Goal: Task Accomplishment & Management: Use online tool/utility

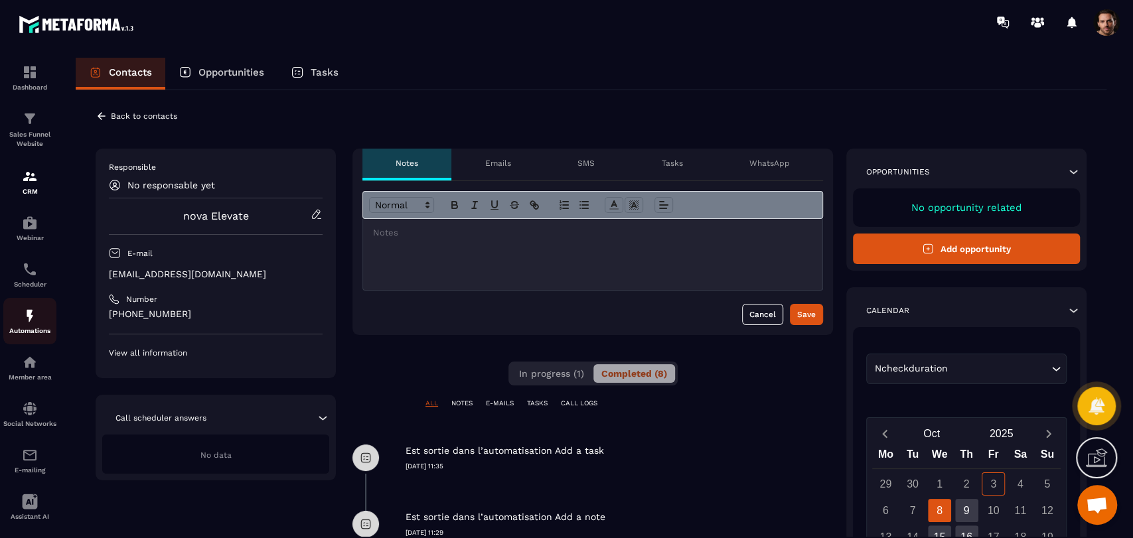
click at [12, 310] on div "Automations" at bounding box center [29, 321] width 53 height 27
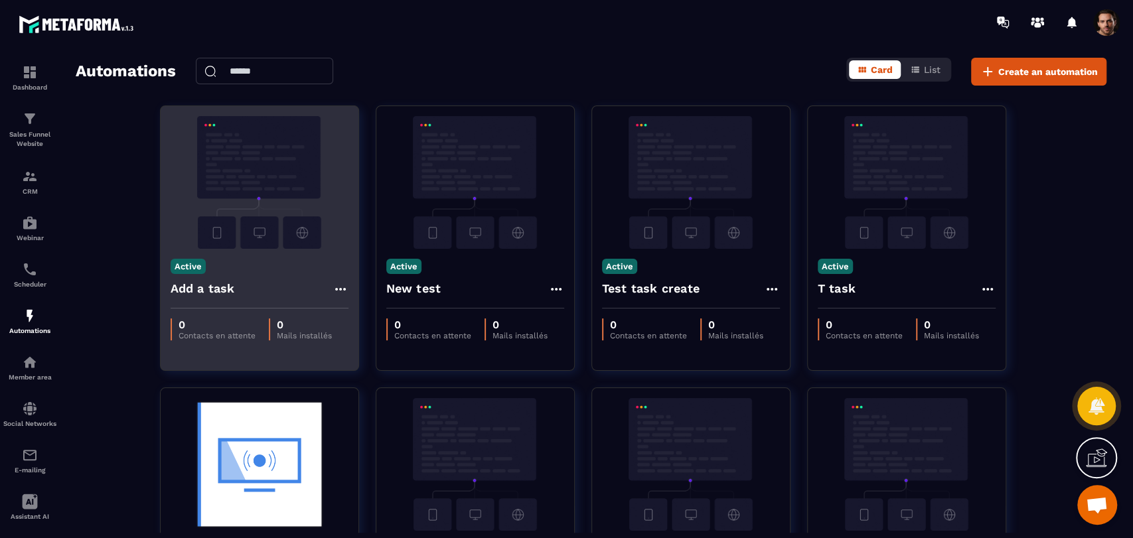
click at [333, 283] on icon at bounding box center [341, 289] width 16 height 16
click at [377, 325] on link "Edit" at bounding box center [372, 319] width 69 height 29
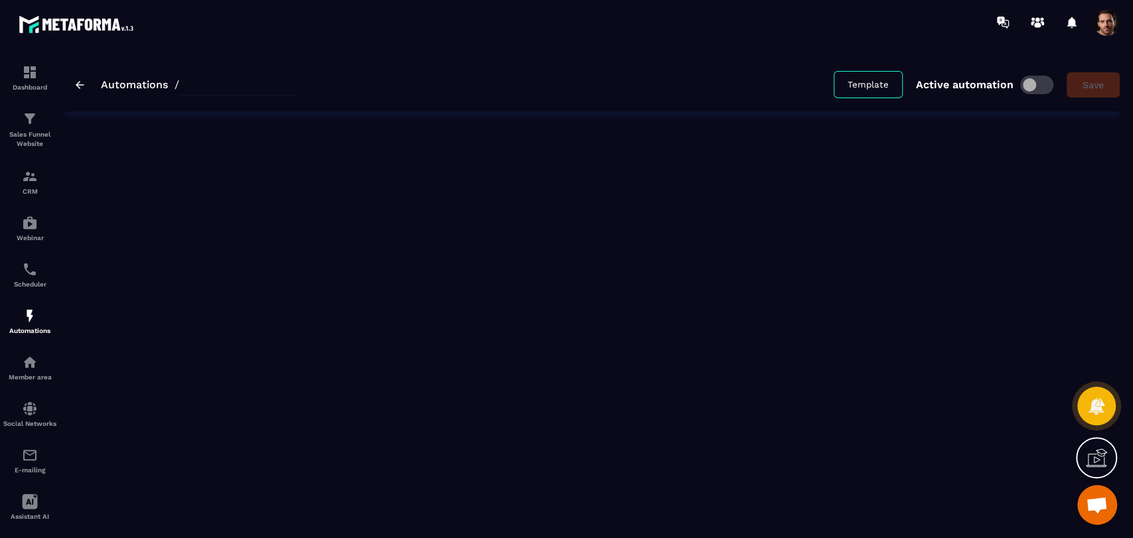
type input "**********"
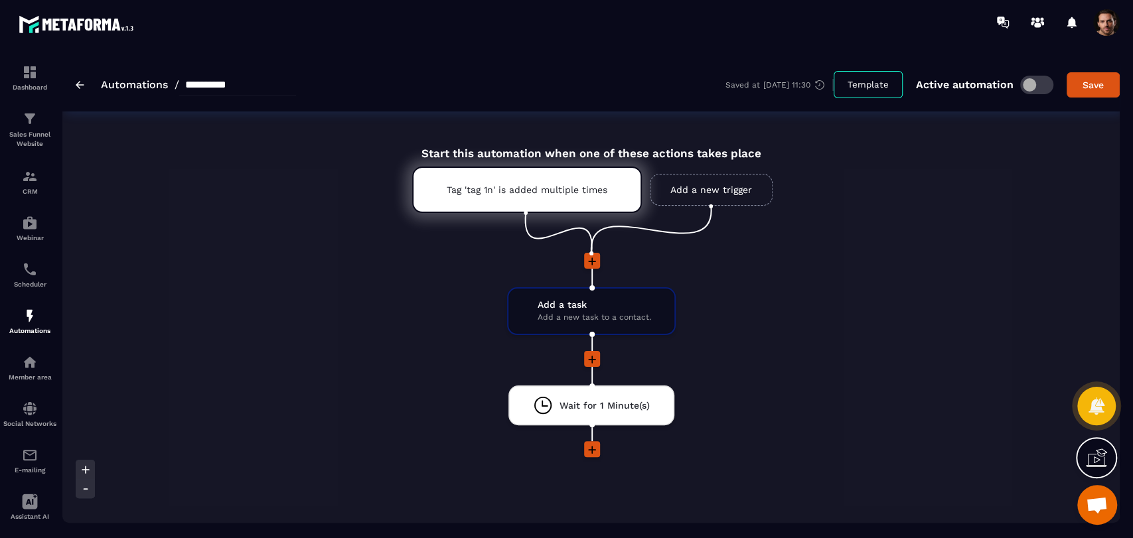
click at [1035, 91] on span at bounding box center [1036, 85] width 33 height 19
click at [80, 84] on img at bounding box center [80, 85] width 9 height 8
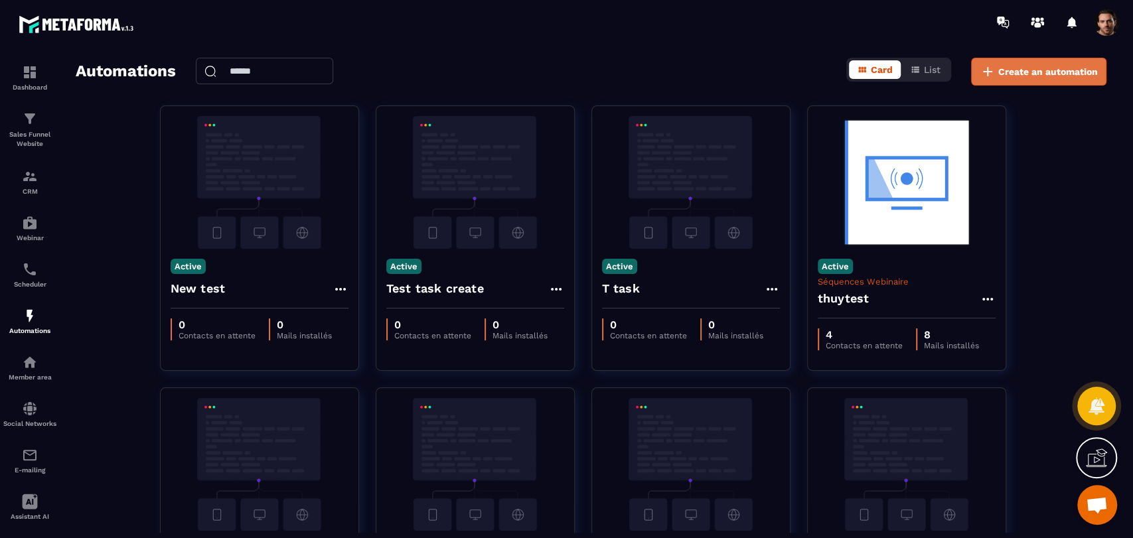
click at [1061, 74] on span "Create an automation" at bounding box center [1048, 71] width 100 height 13
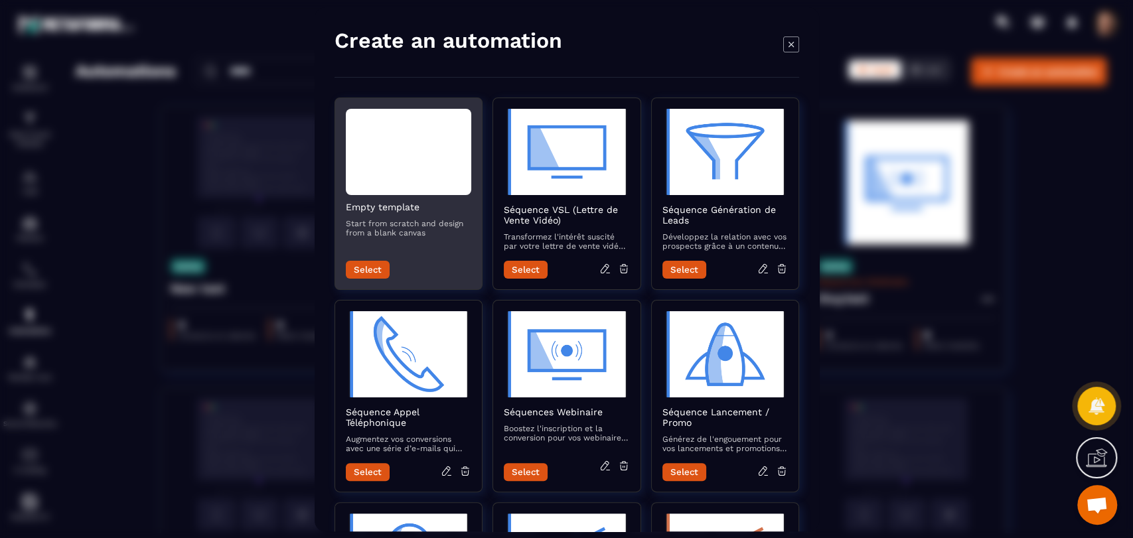
click at [382, 267] on button "Select" at bounding box center [368, 270] width 44 height 18
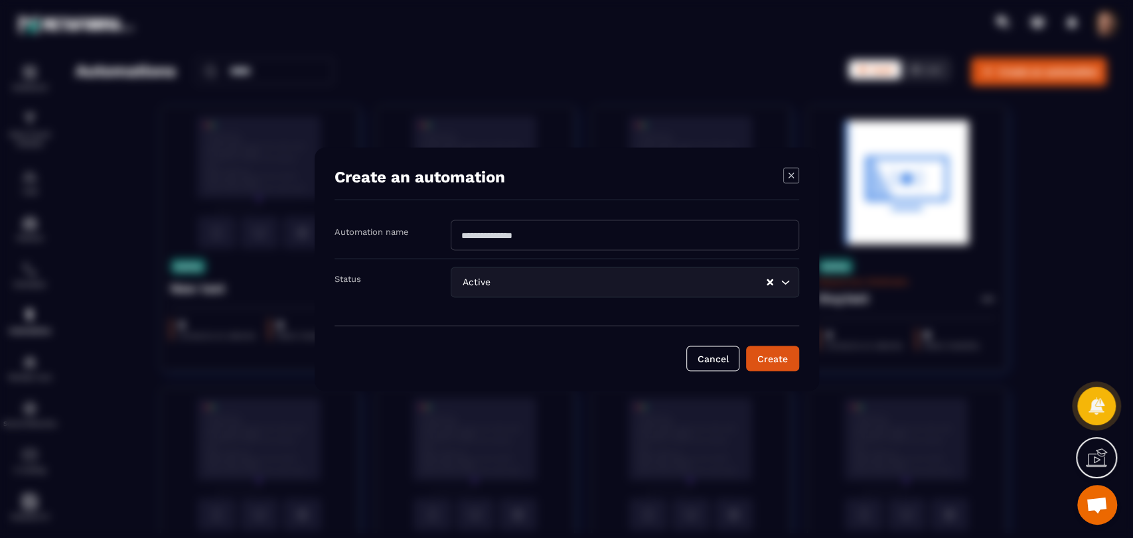
click at [610, 239] on input "Modal window" at bounding box center [625, 235] width 348 height 31
type input "*"
type input "**********"
click at [755, 349] on button "Create" at bounding box center [772, 358] width 53 height 25
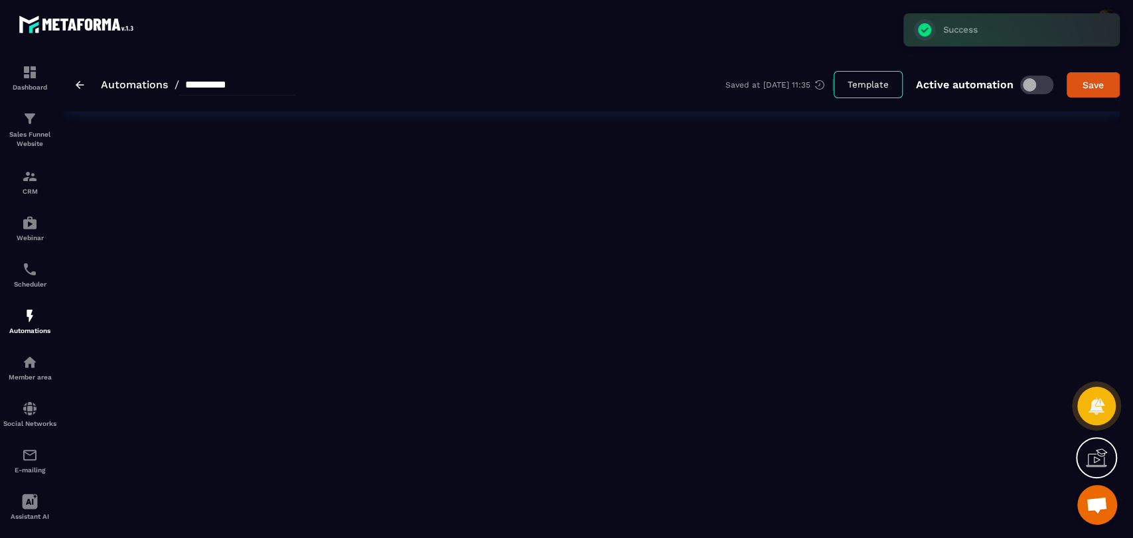
type input "**********"
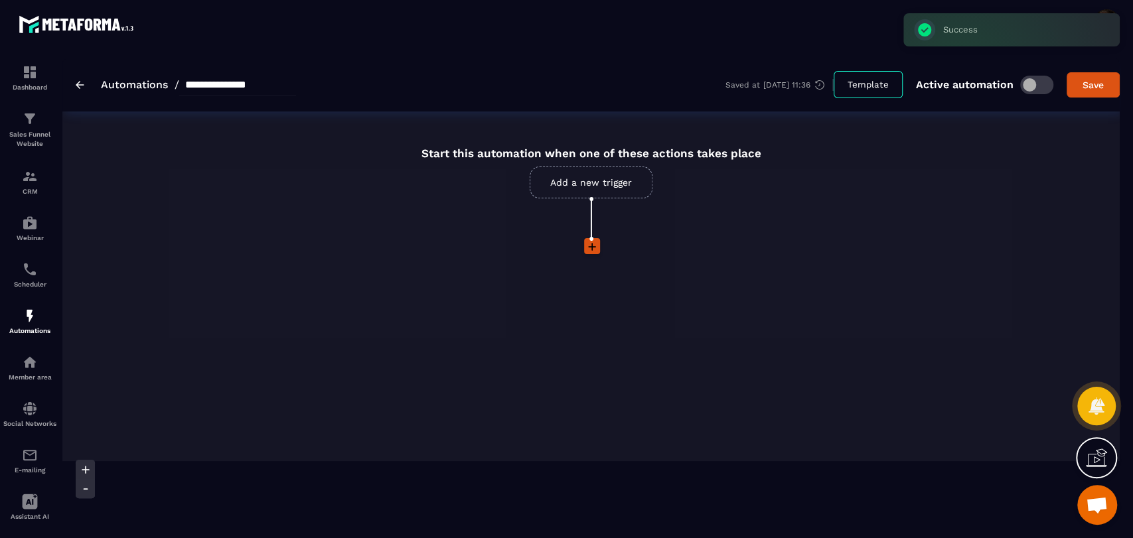
click at [613, 188] on link "Add a new trigger" at bounding box center [591, 183] width 123 height 32
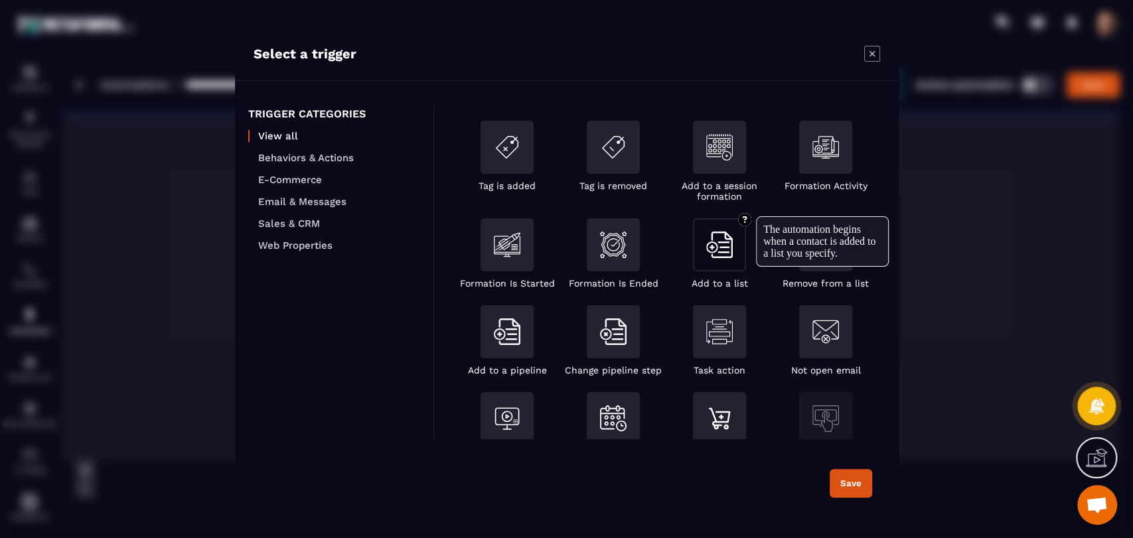
click at [721, 250] on img "Modal window" at bounding box center [719, 245] width 27 height 27
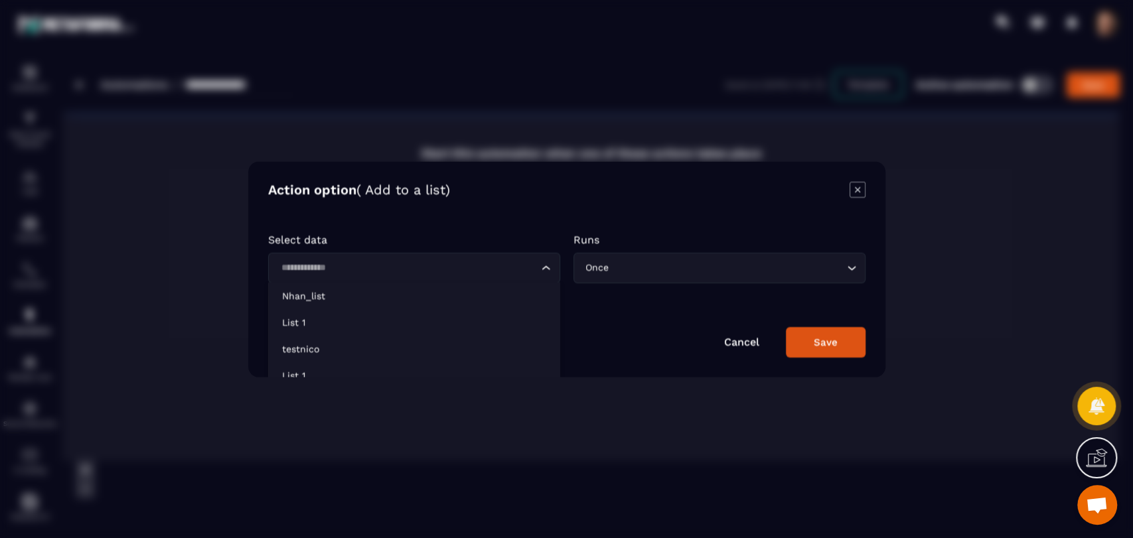
click at [501, 263] on input "Search for option" at bounding box center [408, 267] width 262 height 15
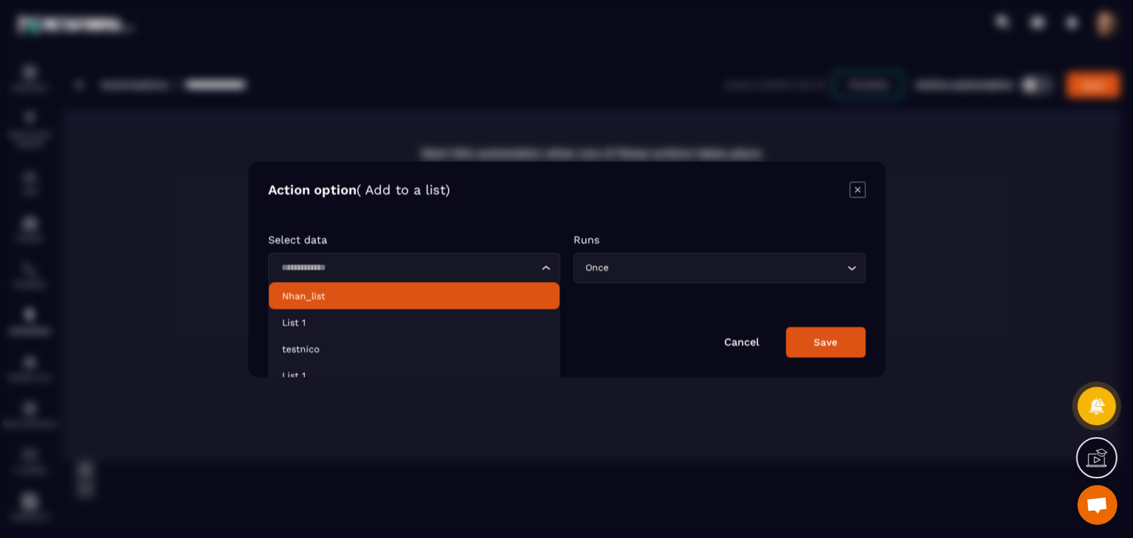
click at [443, 299] on p "Nhan_list" at bounding box center [414, 295] width 264 height 13
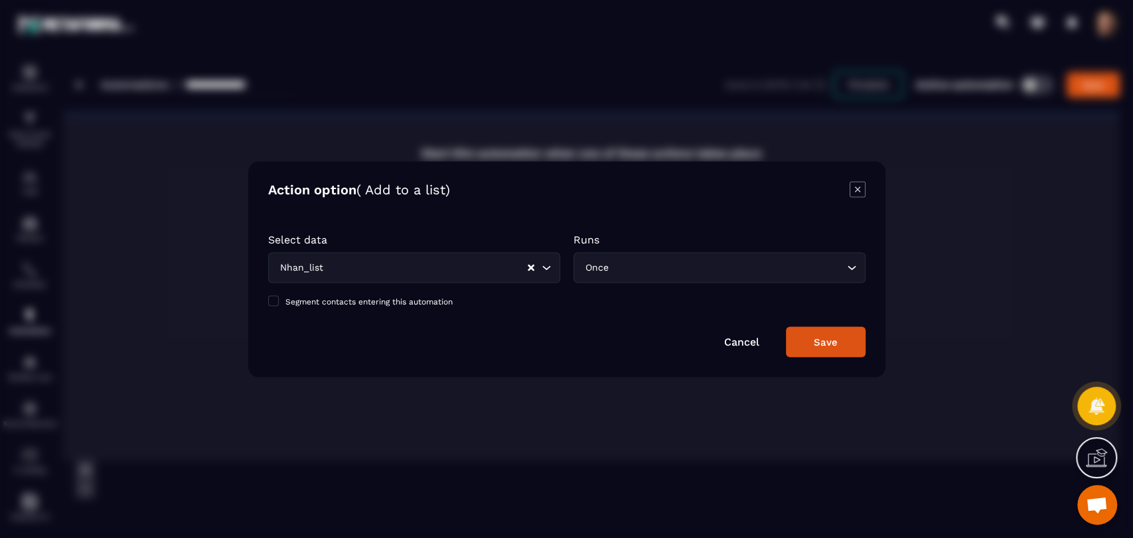
click at [663, 274] on div "Once Loading..." at bounding box center [719, 267] width 292 height 31
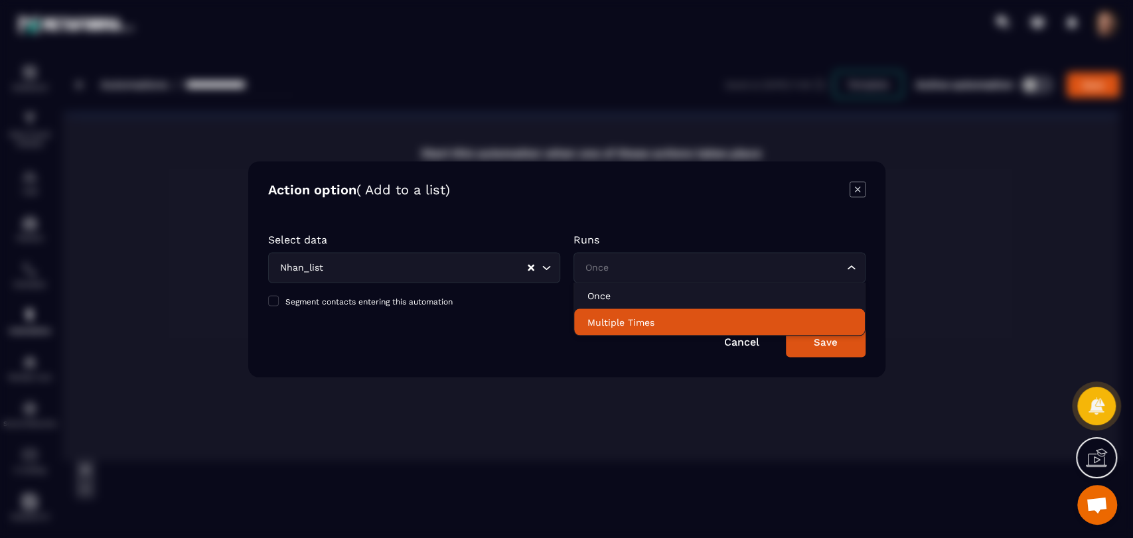
click at [688, 329] on li "Multiple Times" at bounding box center [719, 322] width 291 height 27
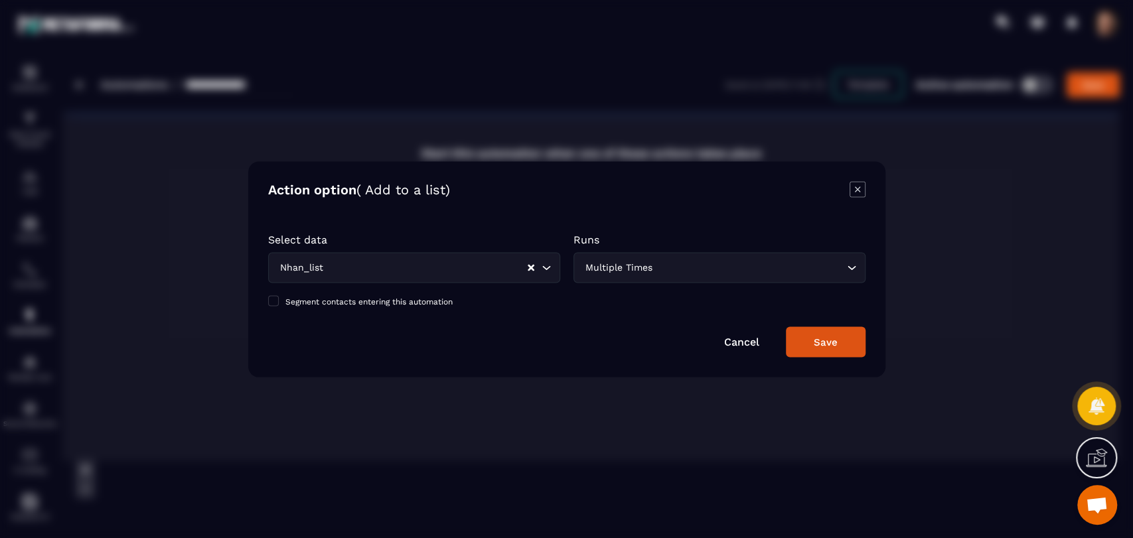
click at [827, 350] on button "Save" at bounding box center [826, 342] width 80 height 31
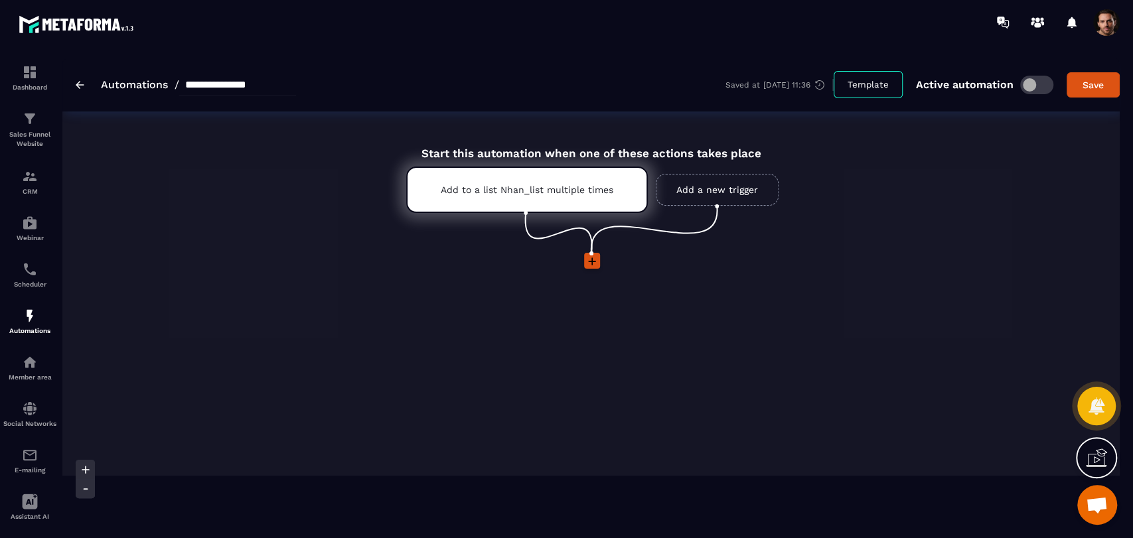
click at [596, 260] on icon at bounding box center [591, 261] width 13 height 13
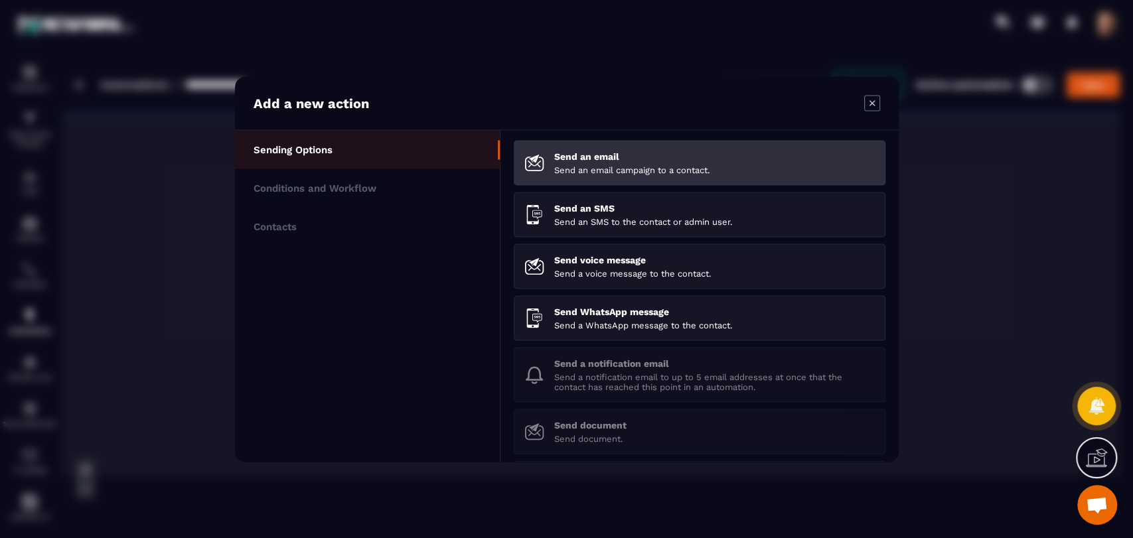
click at [650, 151] on p "Send an email" at bounding box center [714, 156] width 321 height 11
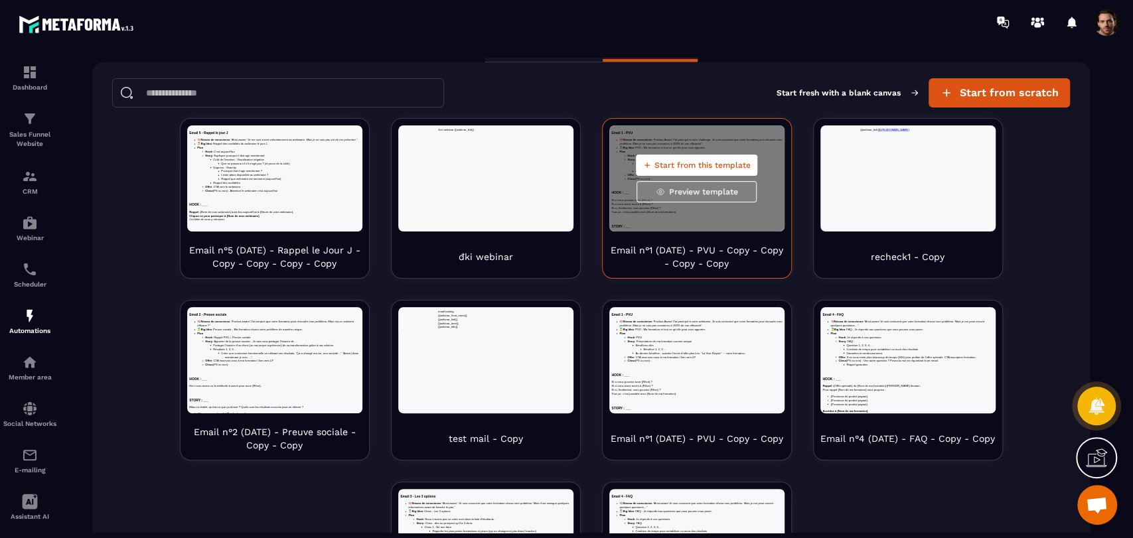
scroll to position [74, 0]
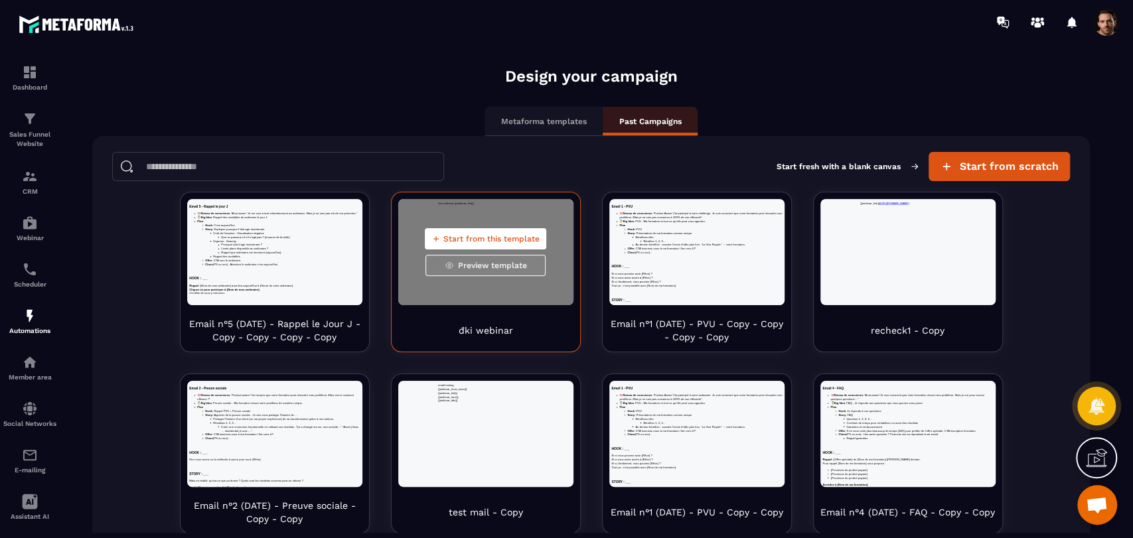
click at [482, 294] on div "Start from this template Preview template" at bounding box center [485, 252] width 175 height 106
click at [512, 240] on span "Start from this template" at bounding box center [491, 239] width 96 height 11
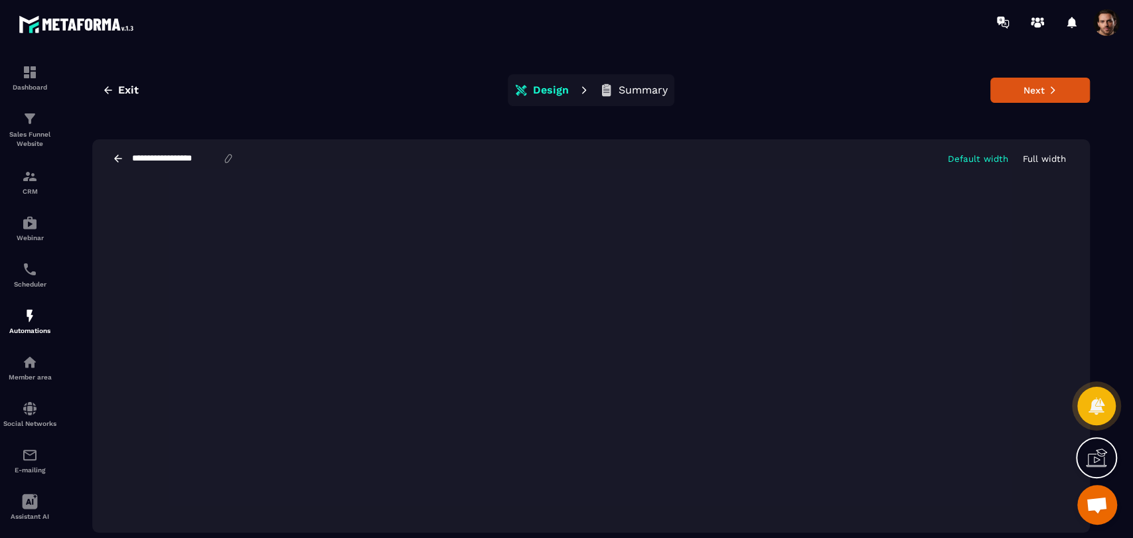
scroll to position [0, 0]
click at [1007, 99] on button "Next" at bounding box center [1040, 90] width 100 height 25
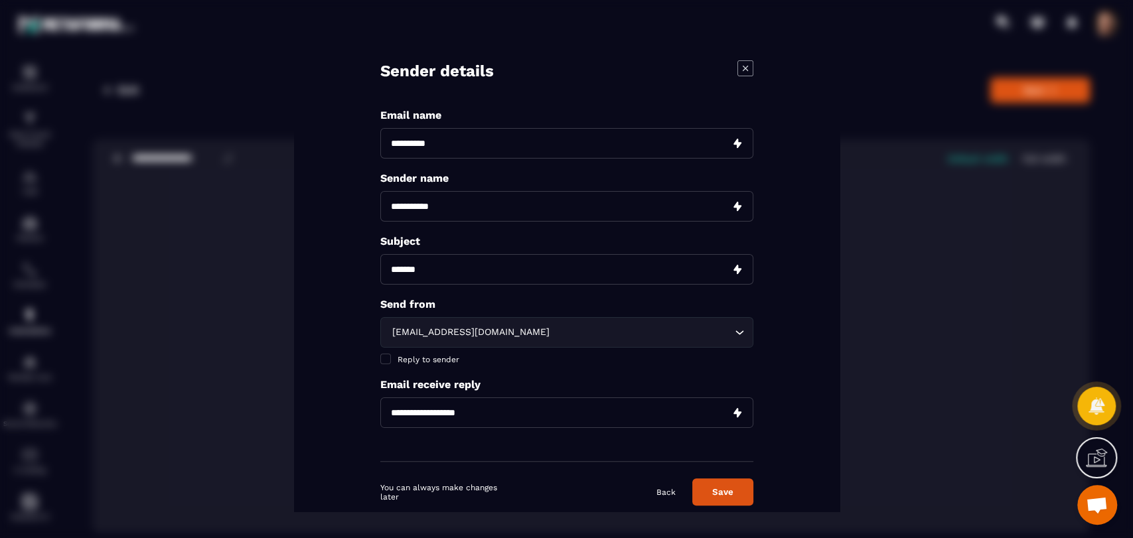
click at [489, 147] on input "Modal window" at bounding box center [566, 143] width 373 height 31
type input "*"
type input "**********"
click at [461, 214] on input "Modal window" at bounding box center [566, 206] width 373 height 31
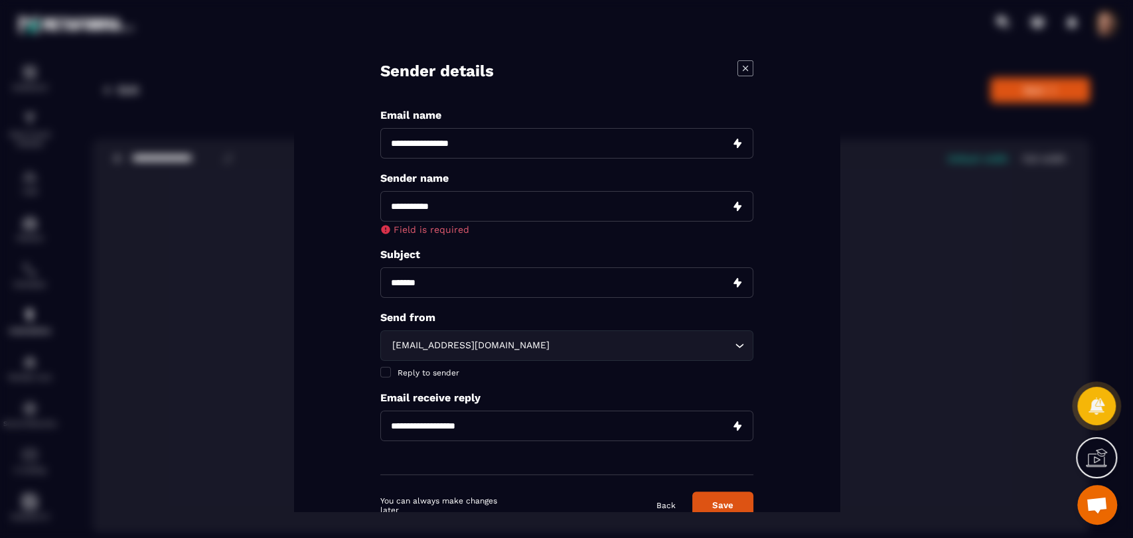
click at [492, 137] on input "**********" at bounding box center [566, 143] width 373 height 31
type input "*****"
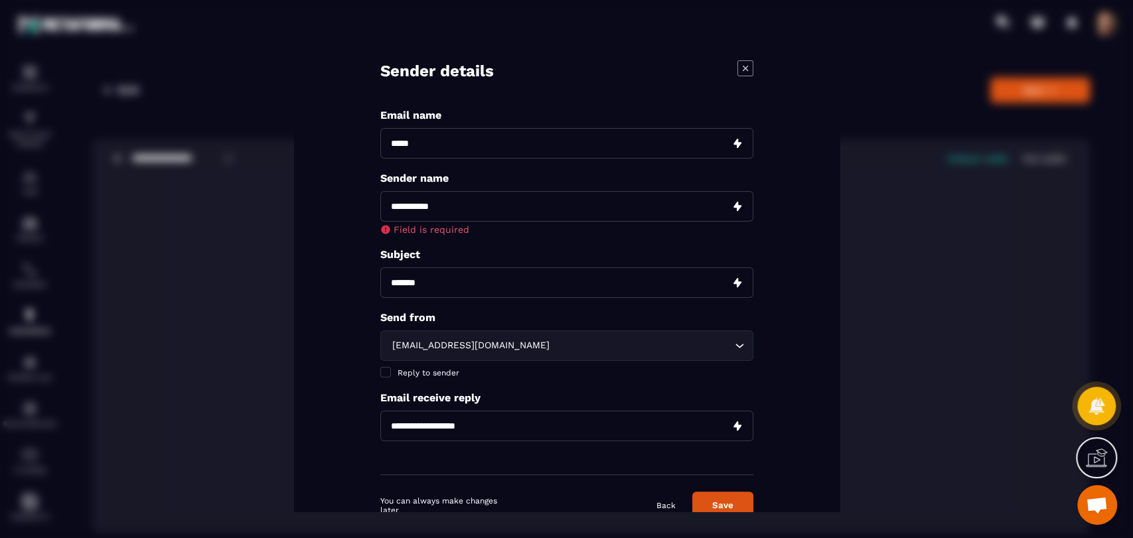
click at [437, 198] on input "Modal window" at bounding box center [566, 206] width 373 height 31
type input "*****"
click at [426, 269] on input "Modal window" at bounding box center [566, 282] width 373 height 31
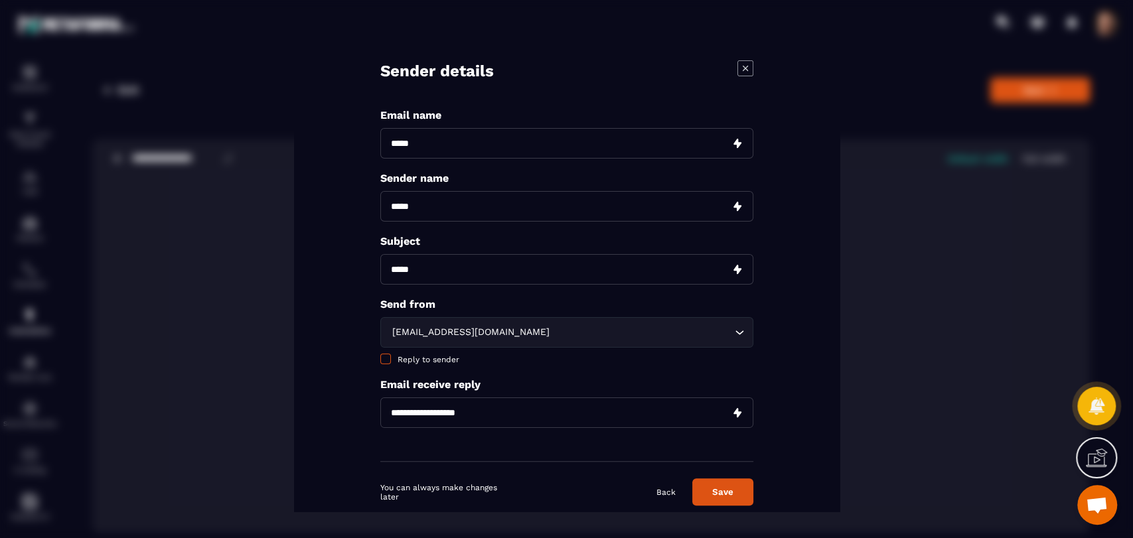
type input "*****"
click at [384, 364] on label "Reply to sender" at bounding box center [566, 359] width 373 height 11
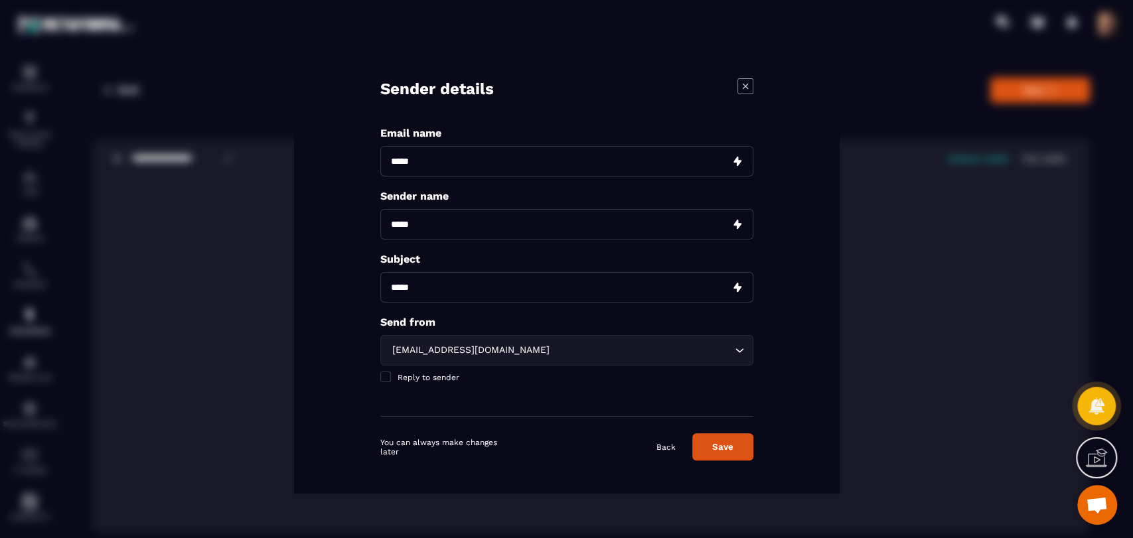
click at [710, 445] on button "Save" at bounding box center [722, 446] width 61 height 27
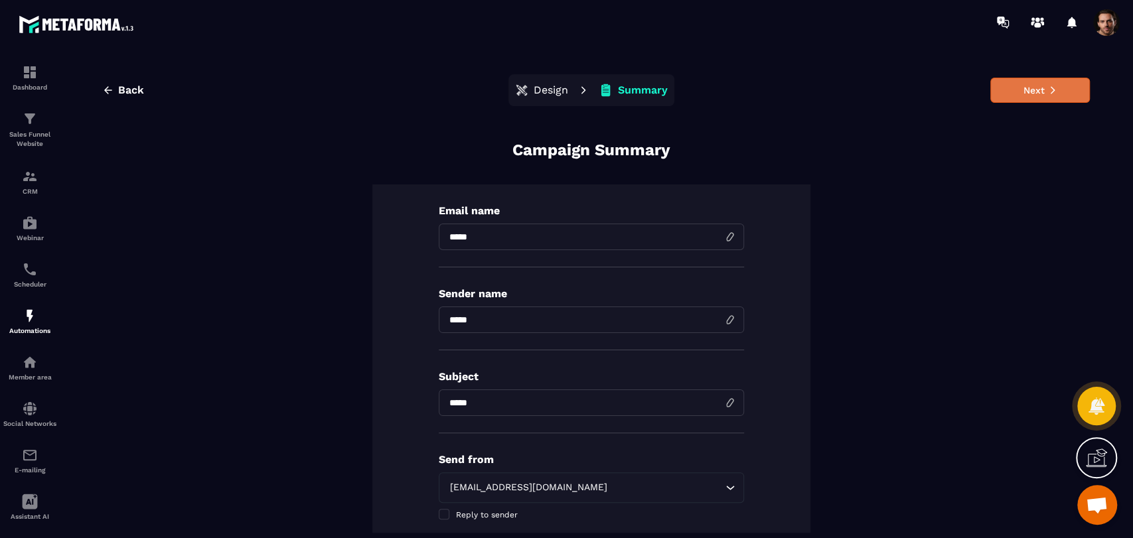
click at [1051, 92] on button "Next" at bounding box center [1040, 90] width 100 height 25
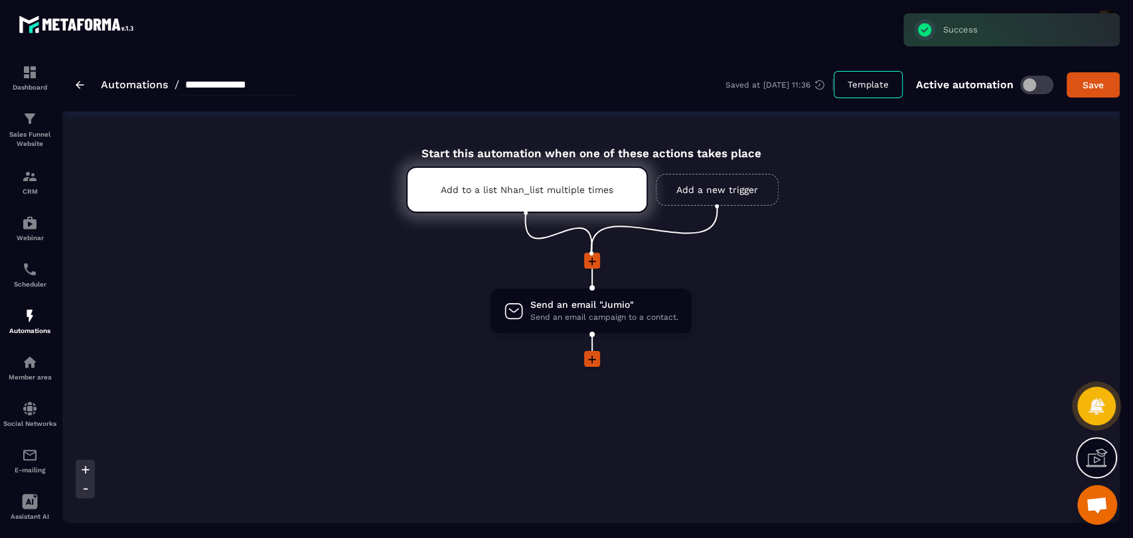
click at [700, 177] on link "Add a new trigger" at bounding box center [717, 190] width 123 height 32
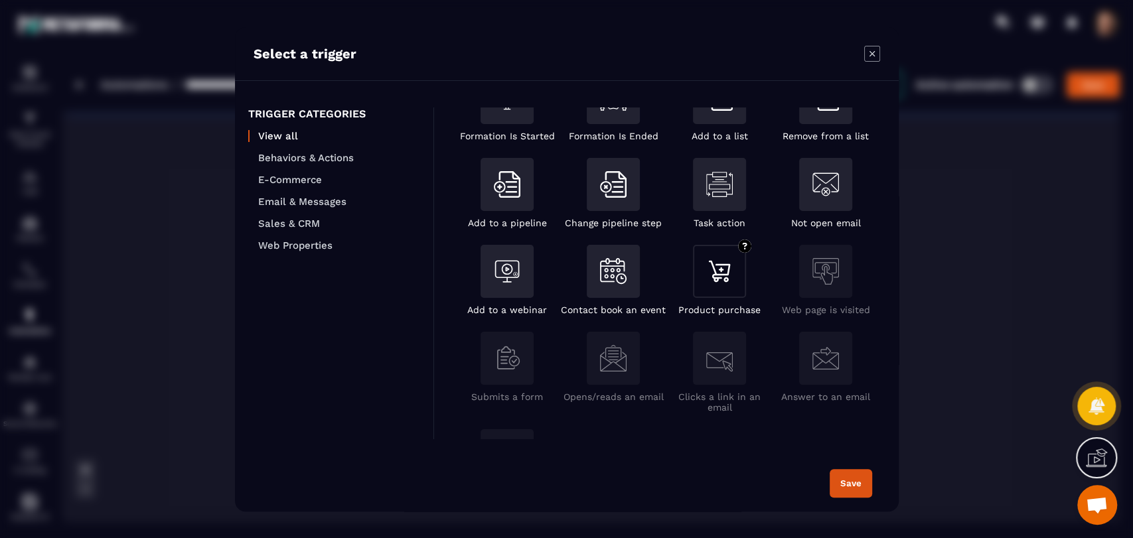
scroll to position [221, 0]
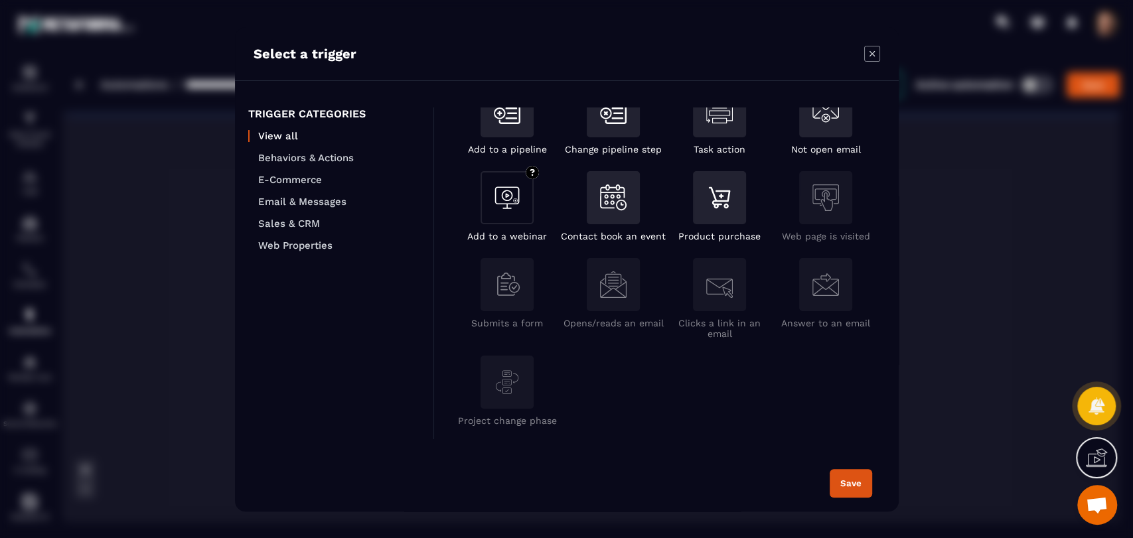
click at [521, 232] on p "Add to a webinar" at bounding box center [507, 236] width 80 height 11
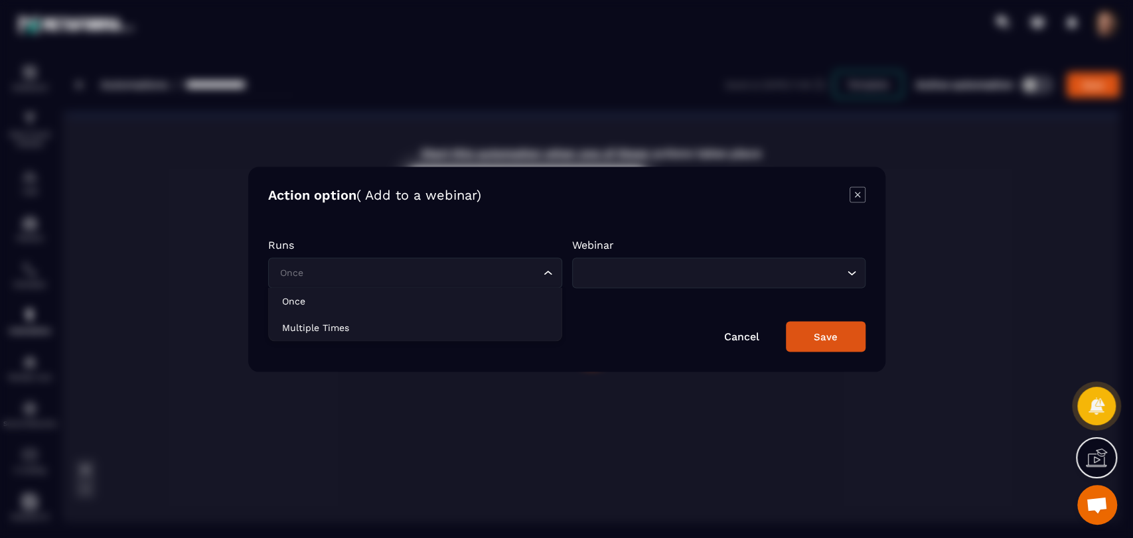
click at [451, 277] on input "Search for option" at bounding box center [409, 272] width 264 height 15
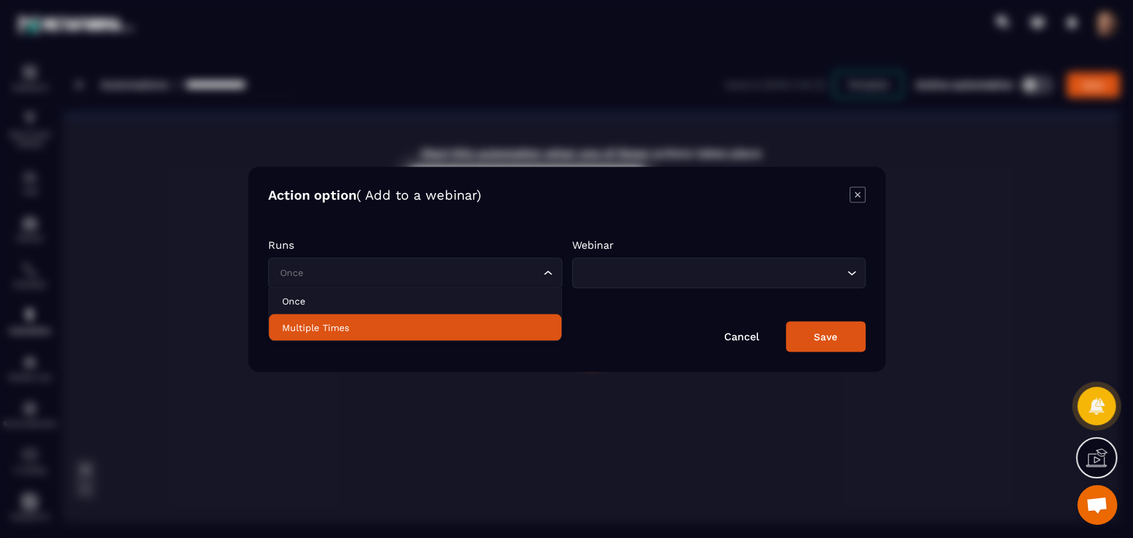
click at [409, 328] on p "Multiple Times" at bounding box center [415, 327] width 266 height 13
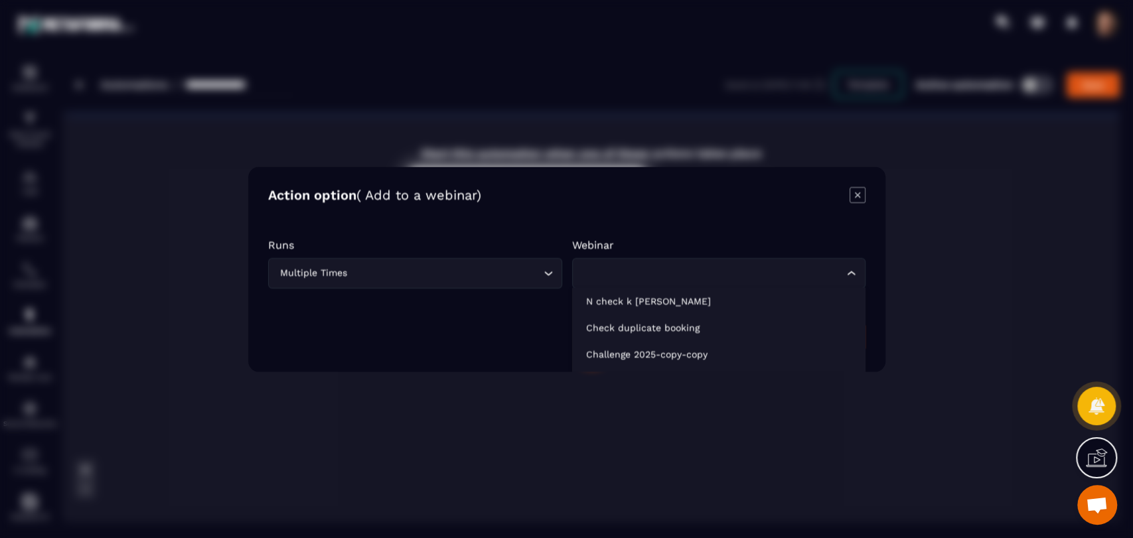
click at [641, 275] on input "Search for option" at bounding box center [712, 272] width 264 height 15
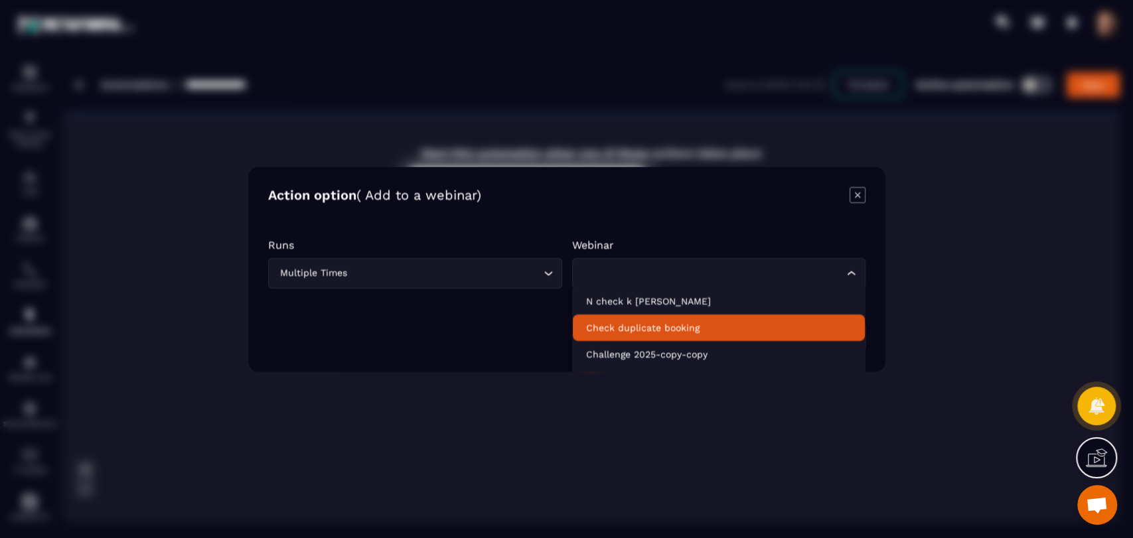
click at [669, 329] on p "Check duplicate booking" at bounding box center [718, 327] width 266 height 13
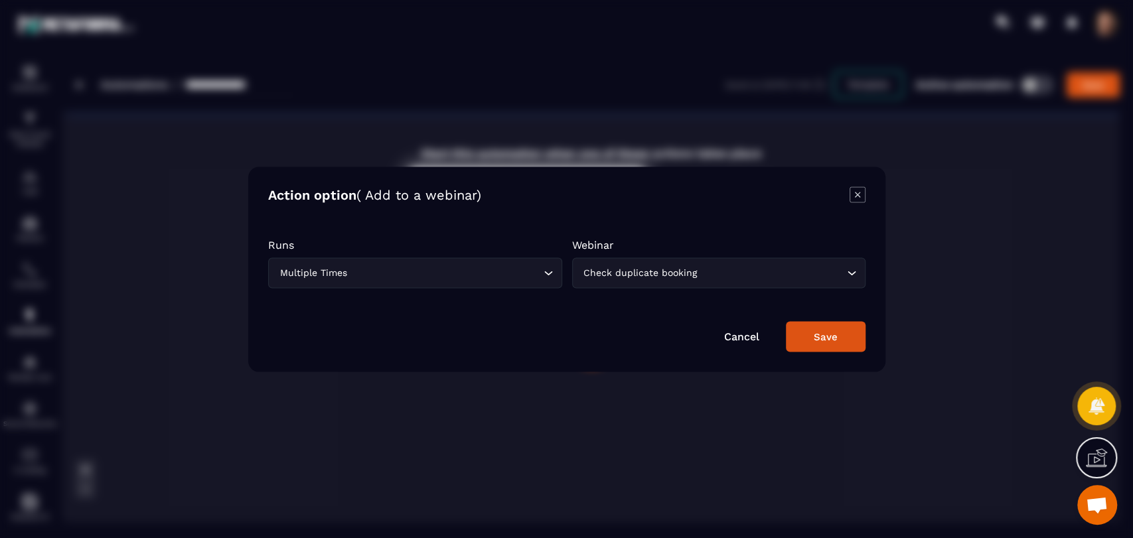
click at [832, 337] on div "Save" at bounding box center [826, 337] width 24 height 12
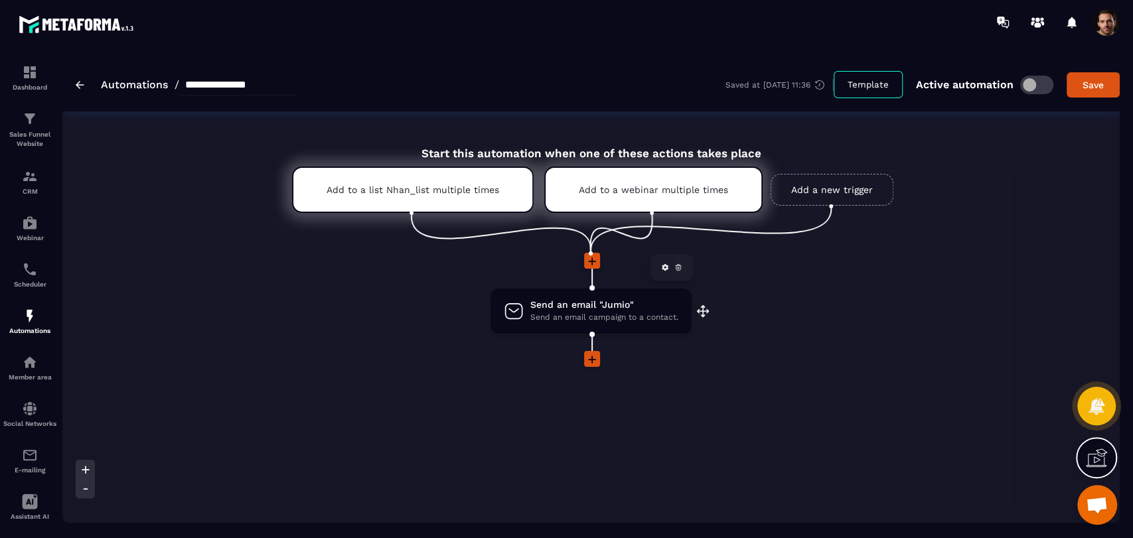
click at [611, 331] on div "Send an email "Jumio" Send an email campaign to a contact. drag-arrow" at bounding box center [590, 311] width 201 height 45
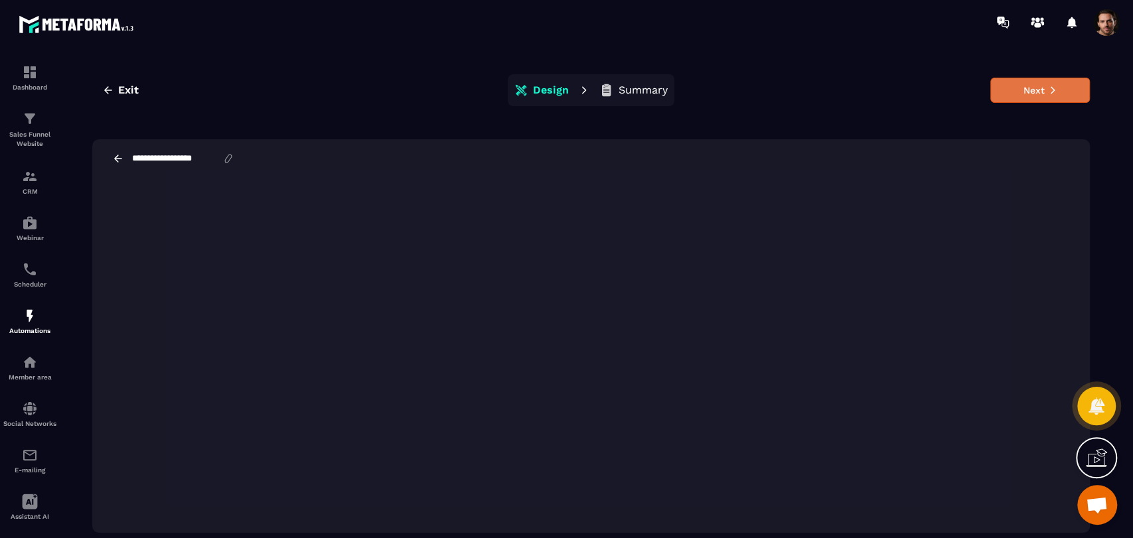
click at [1018, 101] on button "Next" at bounding box center [1040, 90] width 100 height 25
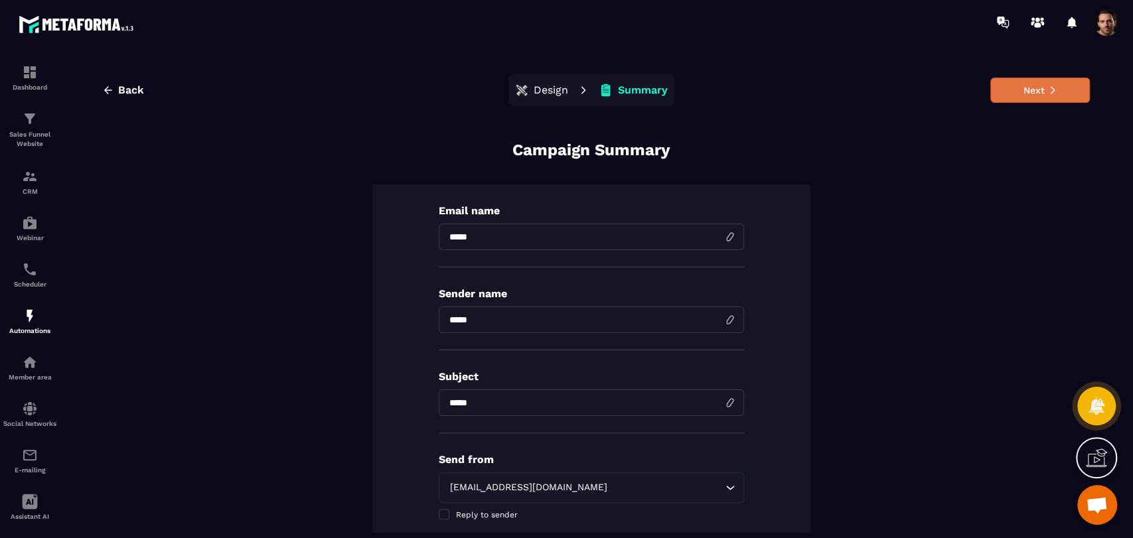
click at [1048, 92] on icon at bounding box center [1052, 90] width 9 height 9
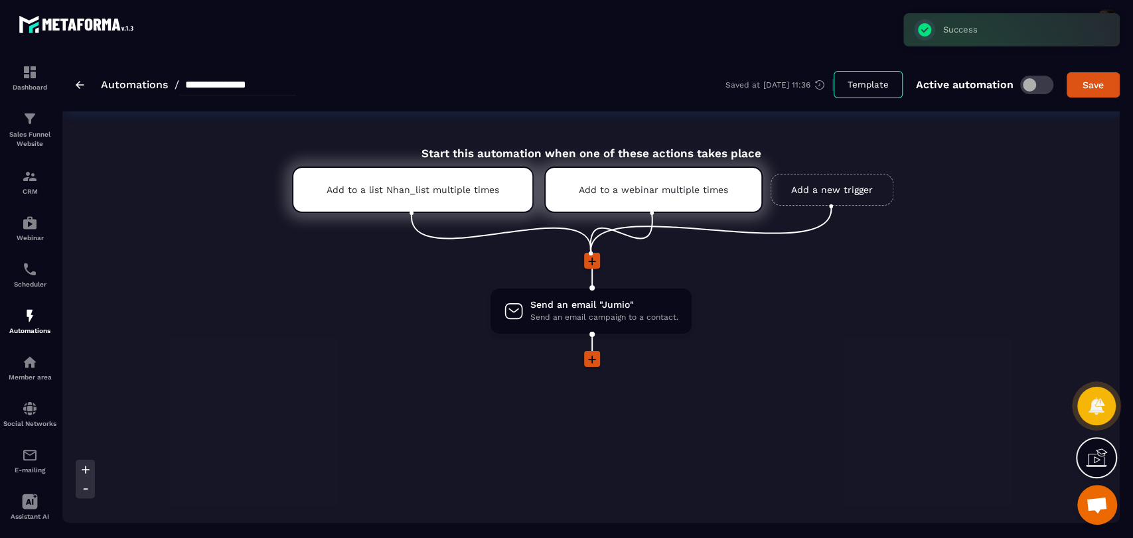
click at [589, 358] on icon at bounding box center [591, 359] width 13 height 13
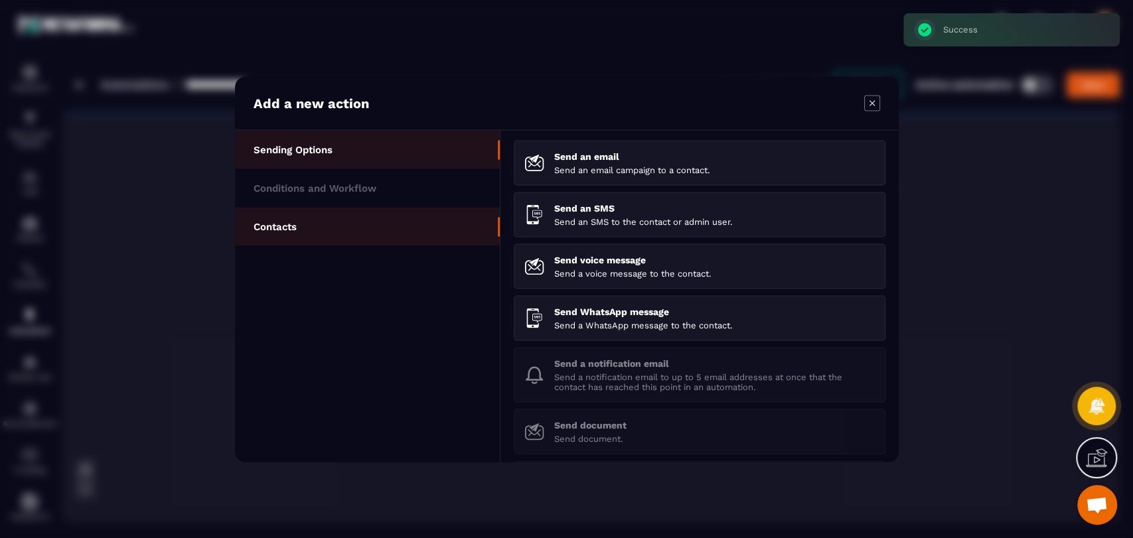
click at [282, 224] on p "Contacts" at bounding box center [275, 226] width 43 height 12
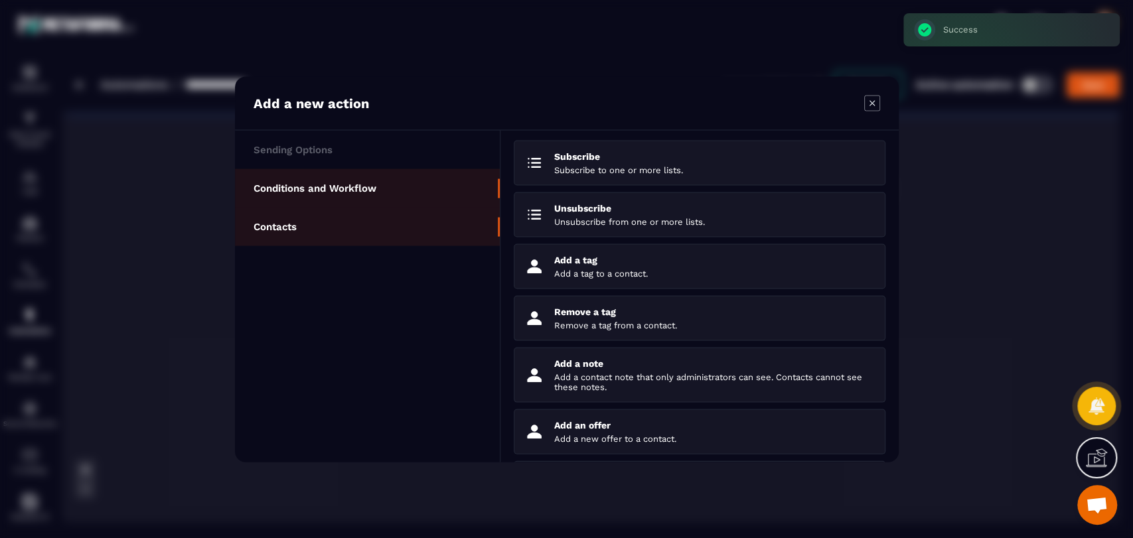
click at [419, 189] on li "Conditions and Workflow" at bounding box center [367, 188] width 265 height 38
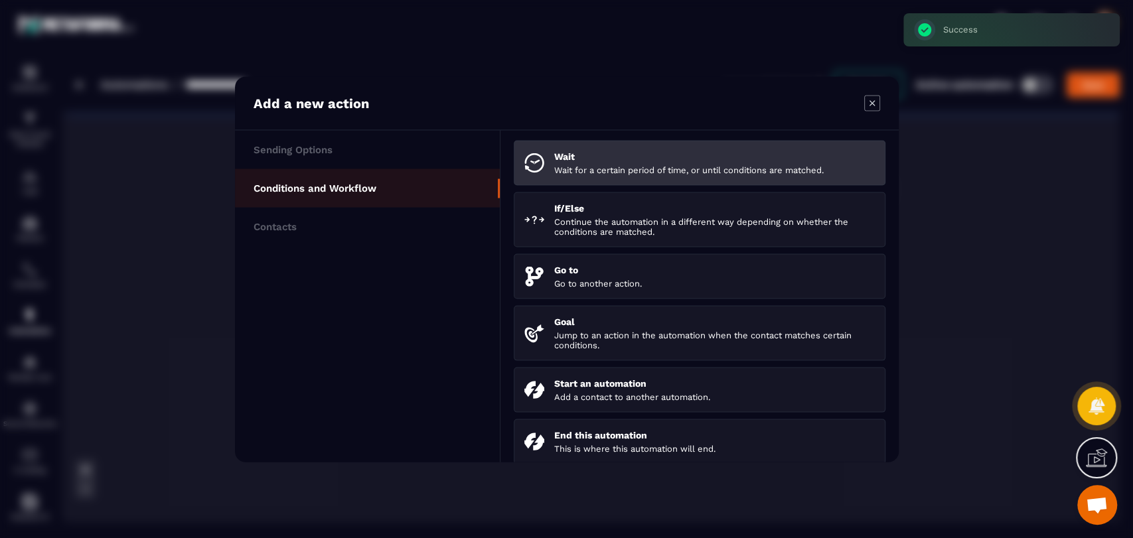
click at [615, 156] on p "Wait" at bounding box center [714, 156] width 321 height 11
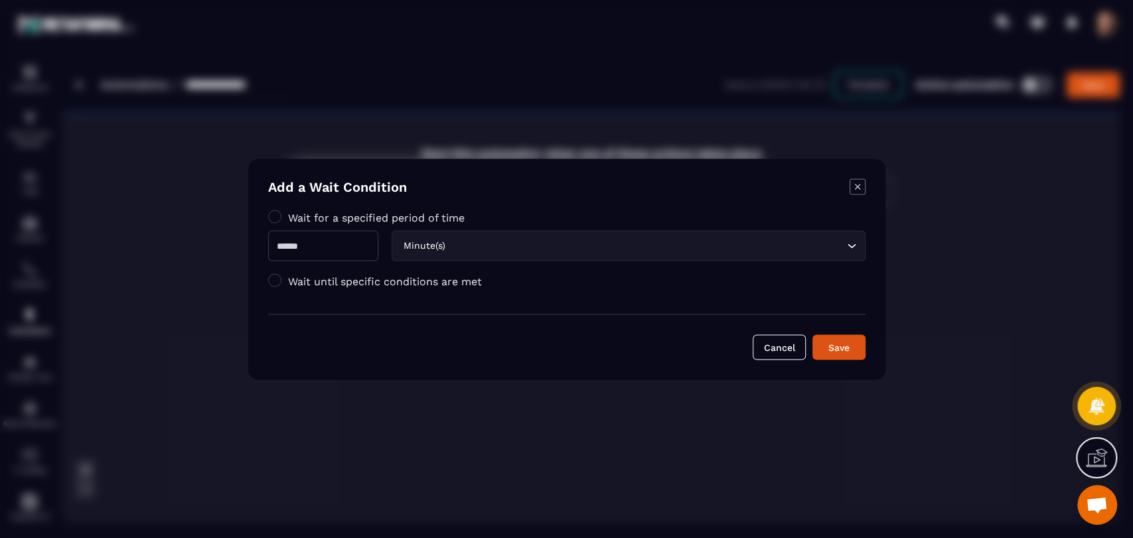
click at [360, 242] on input "Modal window" at bounding box center [323, 245] width 110 height 31
type input "*"
click at [830, 357] on button "Save" at bounding box center [838, 347] width 53 height 25
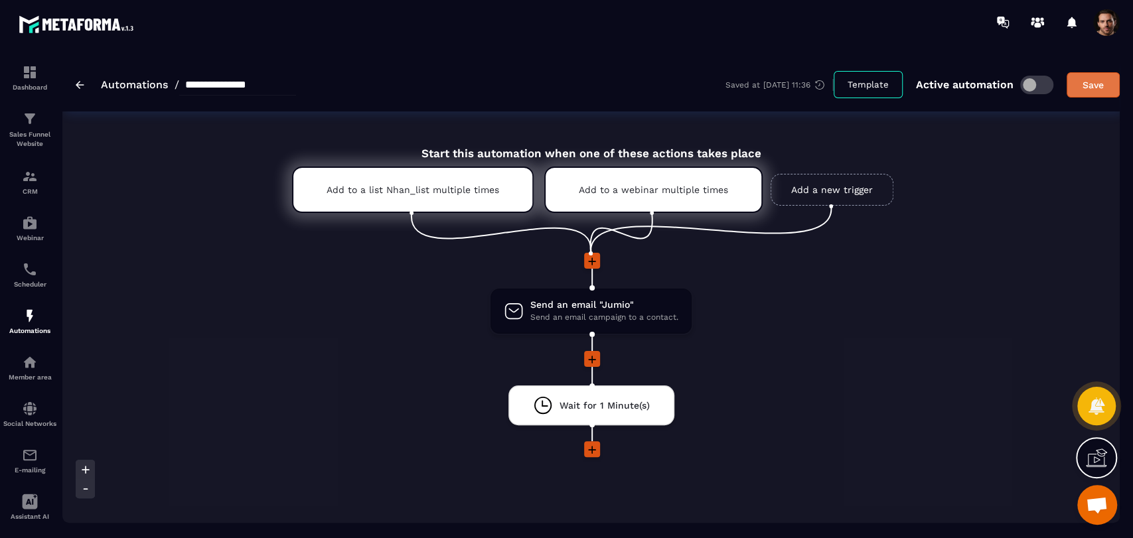
click at [1090, 88] on div "Save" at bounding box center [1093, 84] width 36 height 13
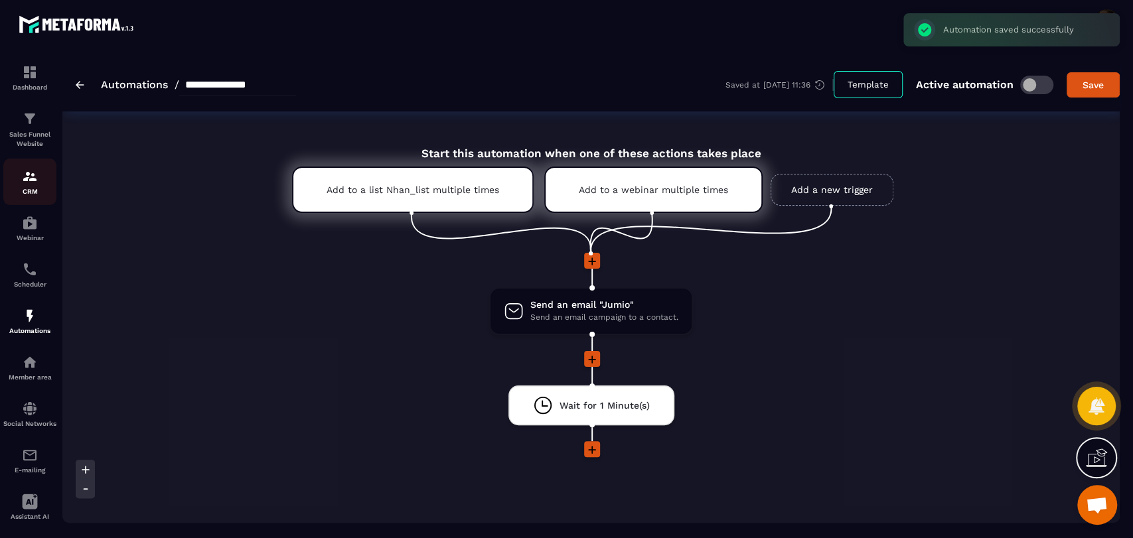
click at [39, 191] on p "CRM" at bounding box center [29, 191] width 53 height 7
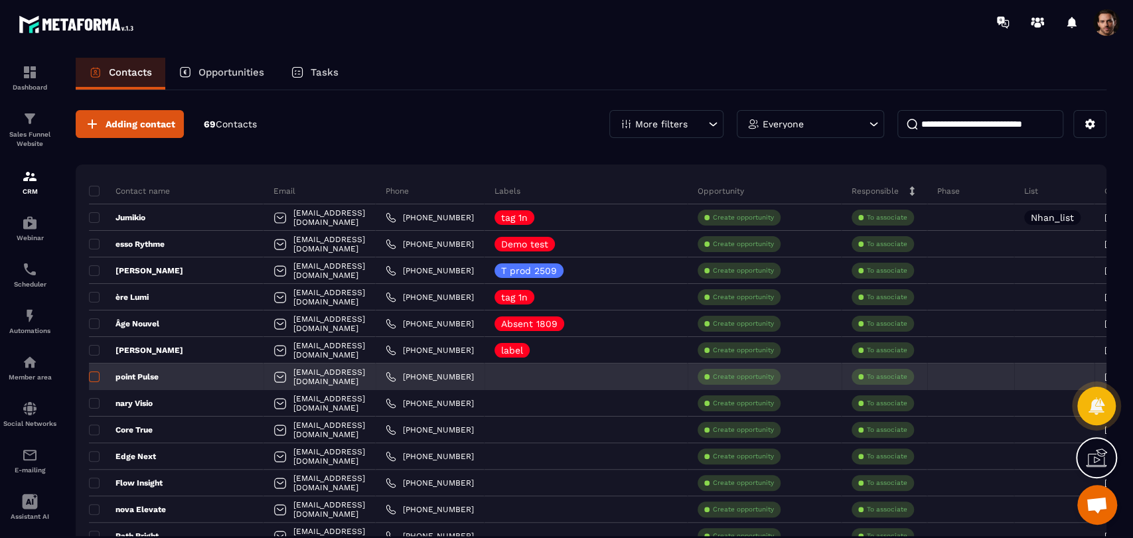
click at [93, 376] on span at bounding box center [94, 377] width 11 height 11
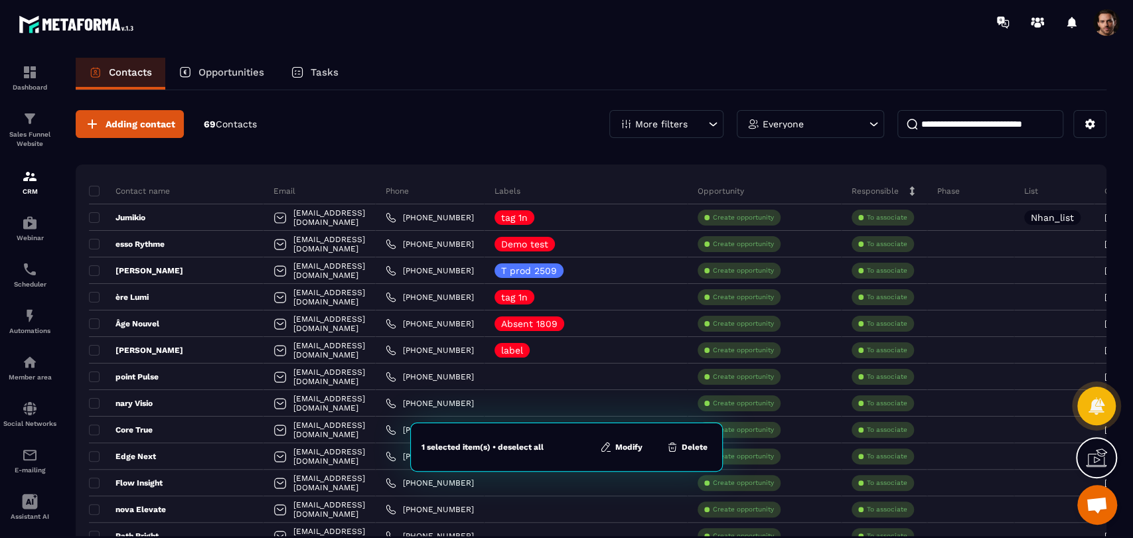
click at [627, 445] on button "Modify" at bounding box center [621, 447] width 50 height 13
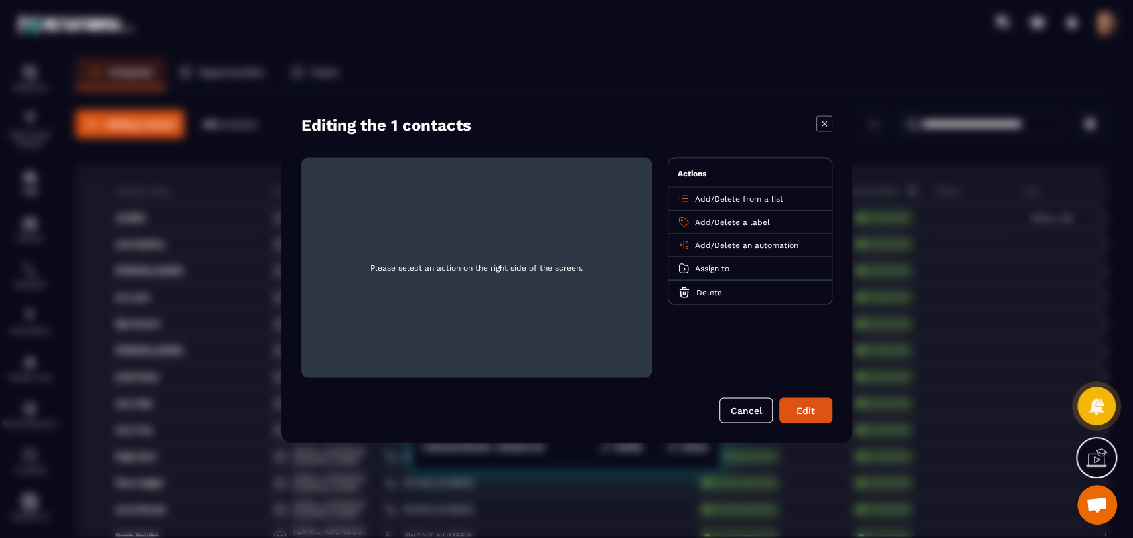
click at [699, 242] on span "Add" at bounding box center [703, 244] width 16 height 9
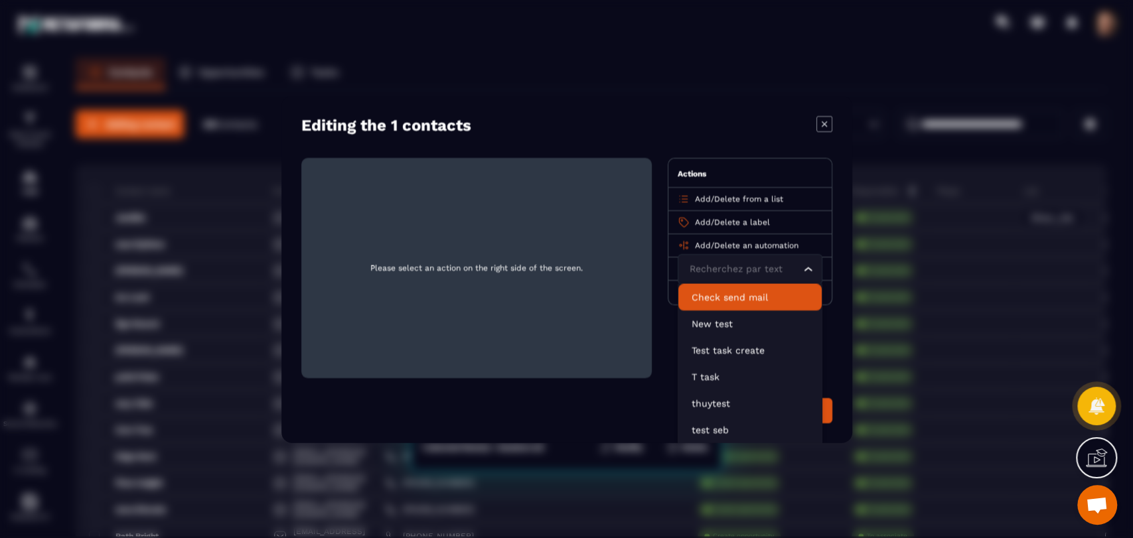
click at [717, 294] on p "Check send mail" at bounding box center [750, 296] width 117 height 13
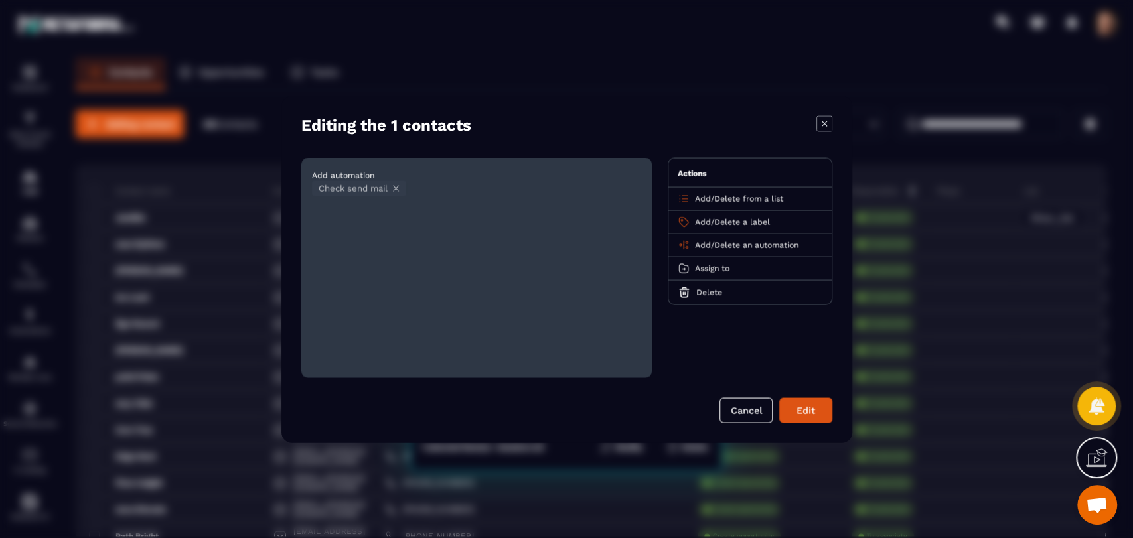
click at [793, 410] on button "Edit" at bounding box center [805, 410] width 53 height 25
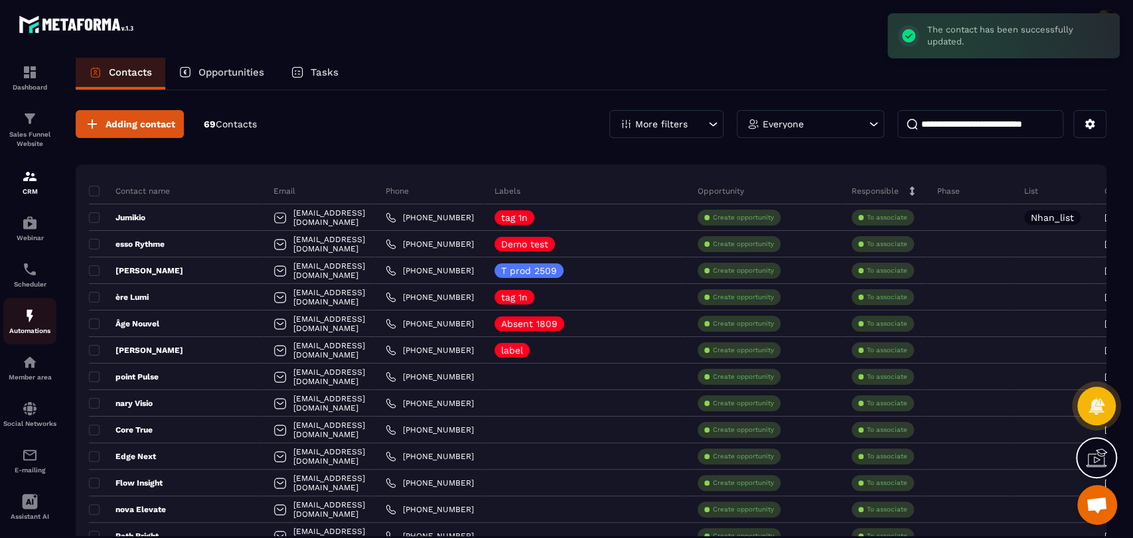
click at [25, 309] on img at bounding box center [30, 316] width 16 height 16
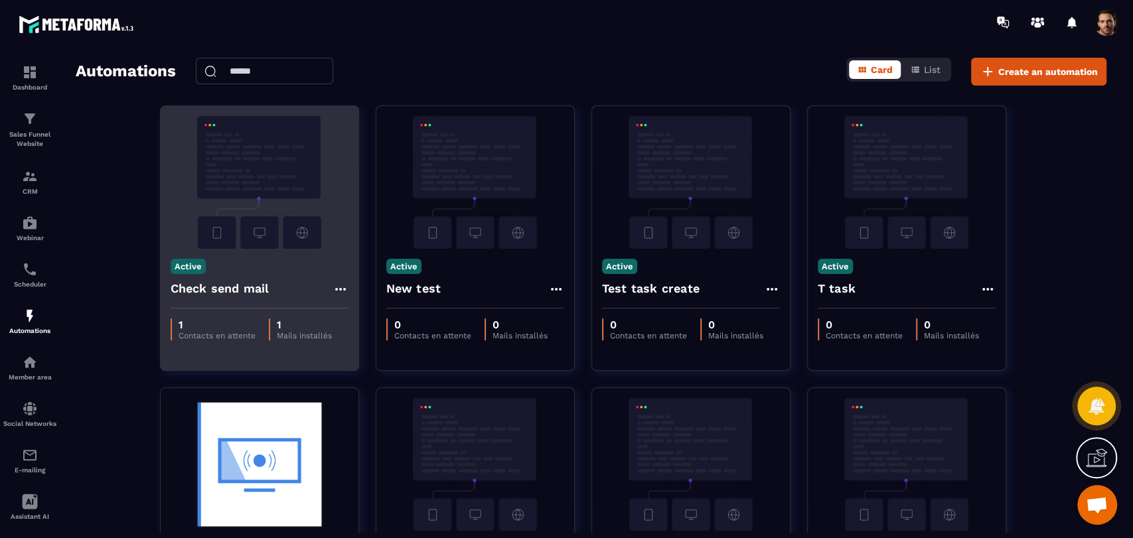
click at [348, 287] on div "Active Check send mail" at bounding box center [260, 279] width 198 height 60
click at [338, 285] on icon at bounding box center [341, 289] width 16 height 16
click at [354, 315] on icon at bounding box center [351, 319] width 8 height 9
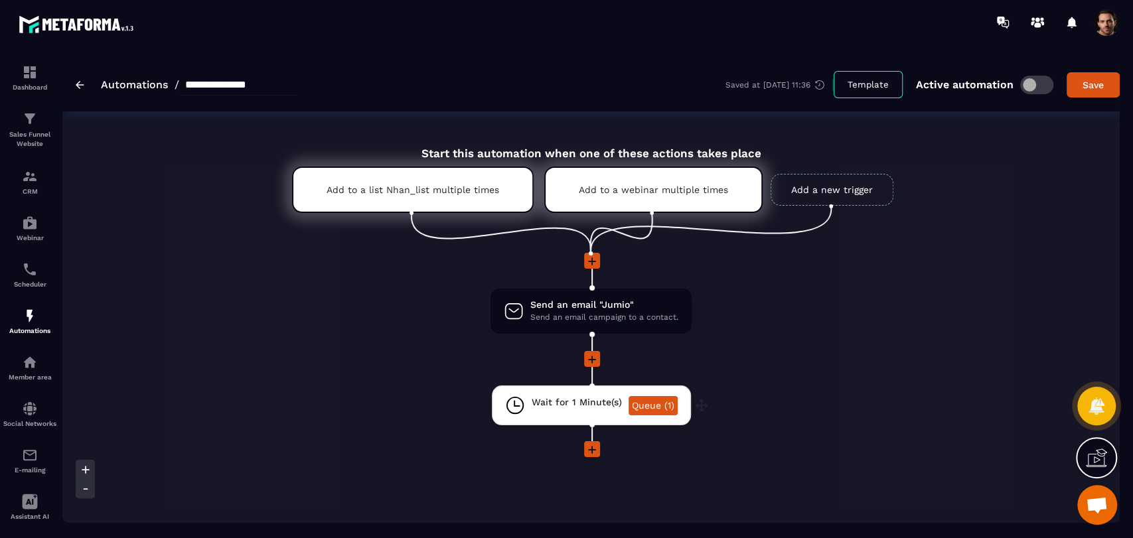
click at [656, 402] on link "Queue (1)" at bounding box center [653, 405] width 49 height 19
